Goal: Transaction & Acquisition: Purchase product/service

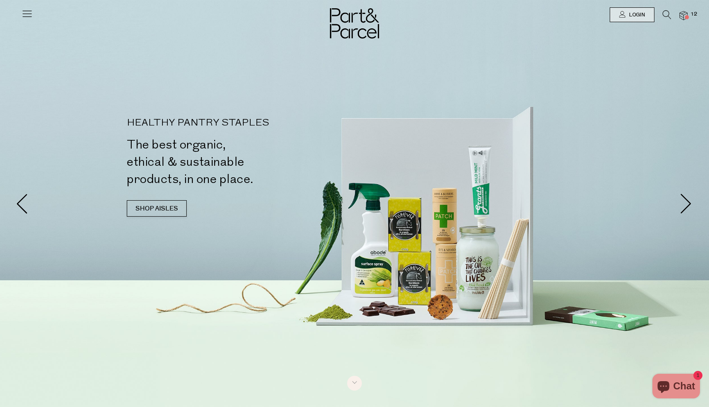
click at [687, 15] on img at bounding box center [683, 15] width 8 height 9
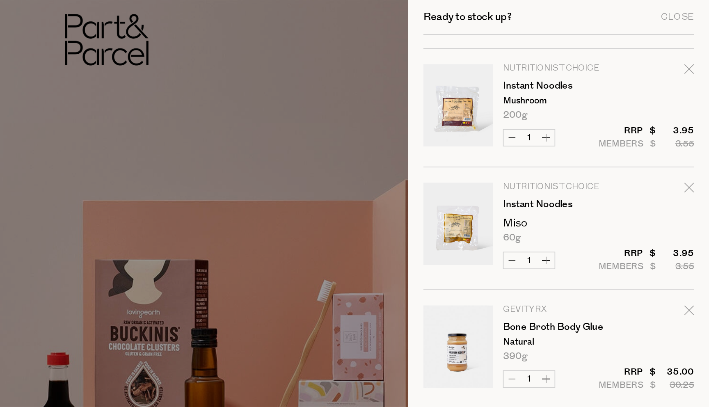
scroll to position [63, 0]
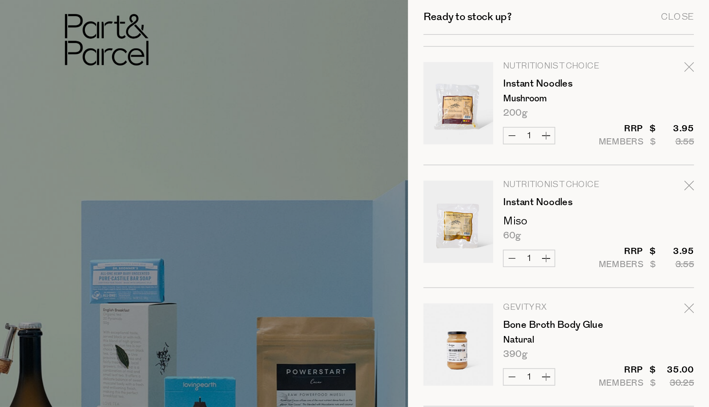
click at [612, 79] on button "Increase Instant Noodles" at bounding box center [613, 79] width 10 height 9
type input "2"
click at [614, 152] on form "Image Product Total Qty The Carob Kitchen Banjo Bear Mint 120g | 8 Pack Only 19…" at bounding box center [620, 377] width 159 height 839
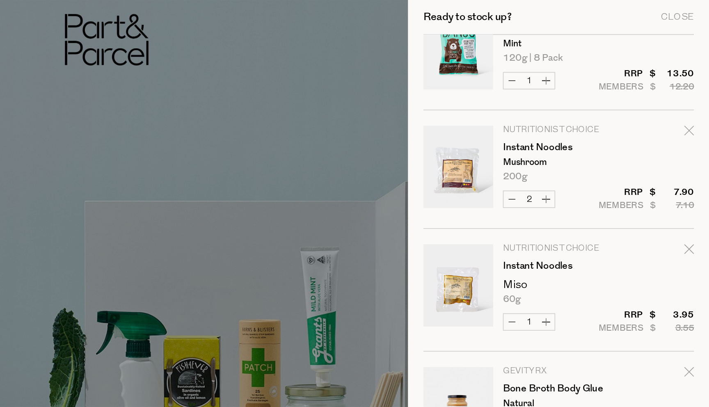
scroll to position [32, 0]
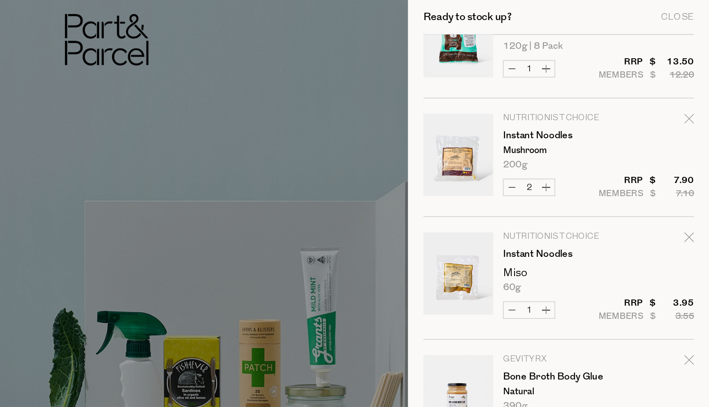
click at [612, 182] on button "Increase Instant Noodles" at bounding box center [613, 182] width 10 height 9
type input "2"
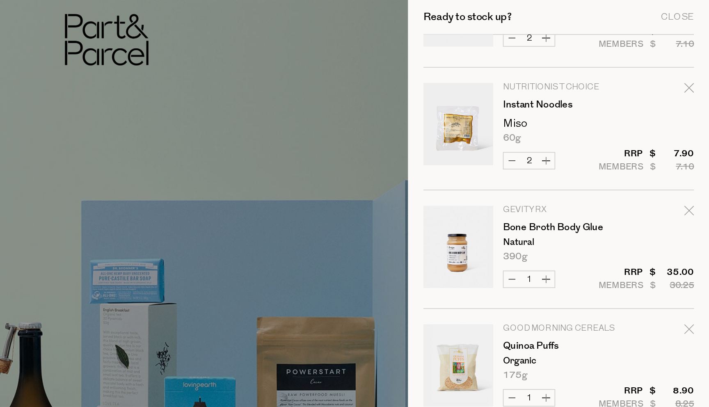
scroll to position [147, 0]
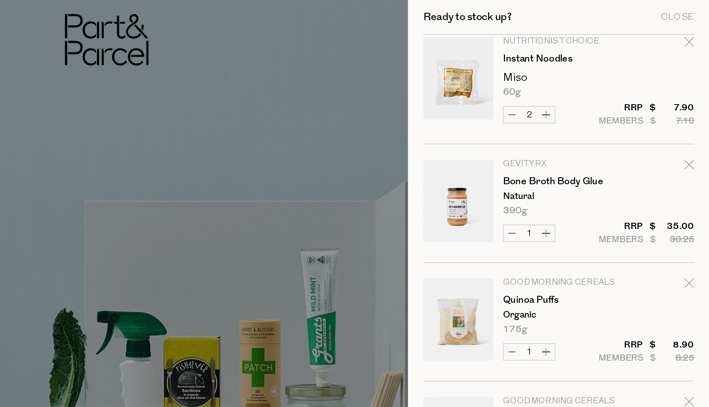
click at [695, 97] on icon "Remove Bone Broth Body Glue" at bounding box center [696, 96] width 5 height 5
type input "Add Membership"
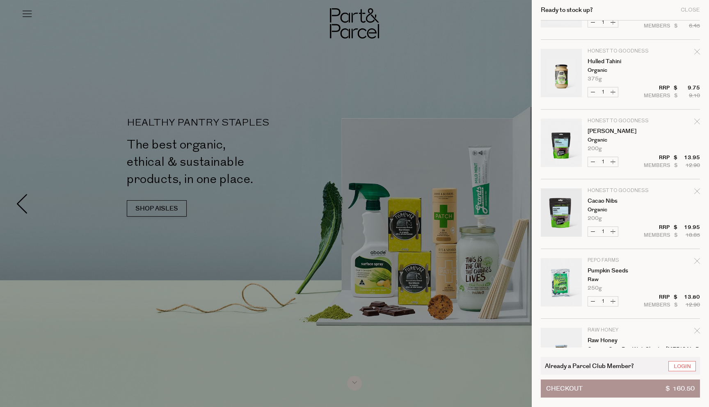
scroll to position [443, 0]
